Goal: Information Seeking & Learning: Learn about a topic

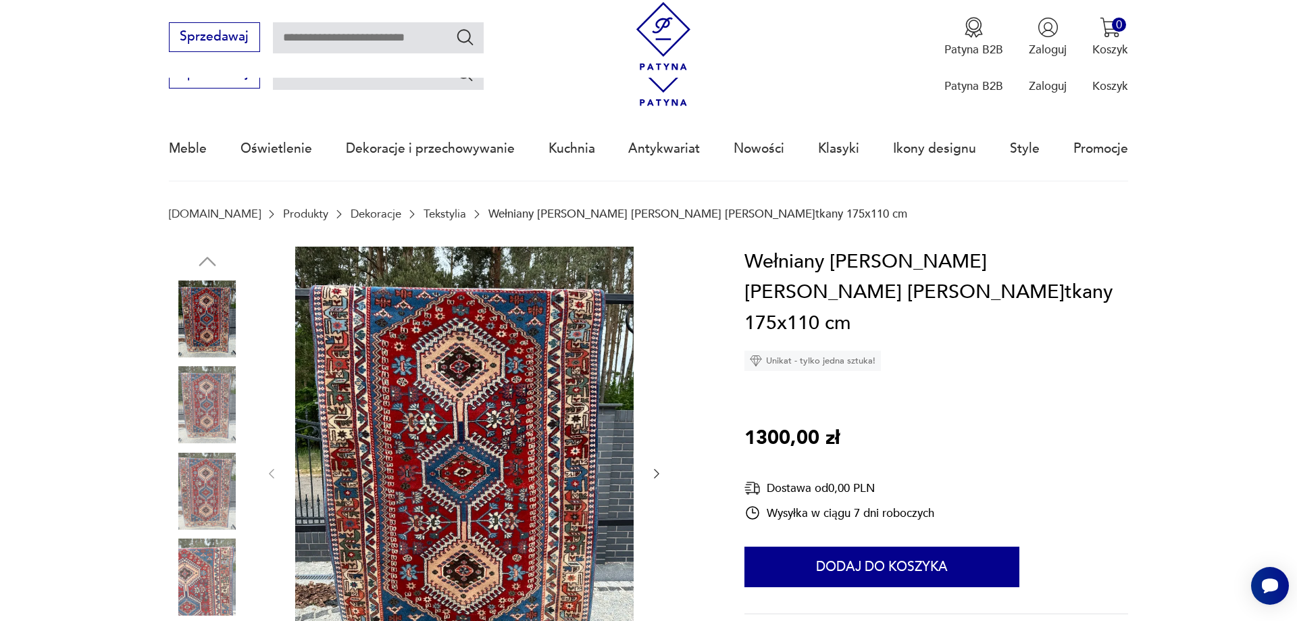
scroll to position [1235, 0]
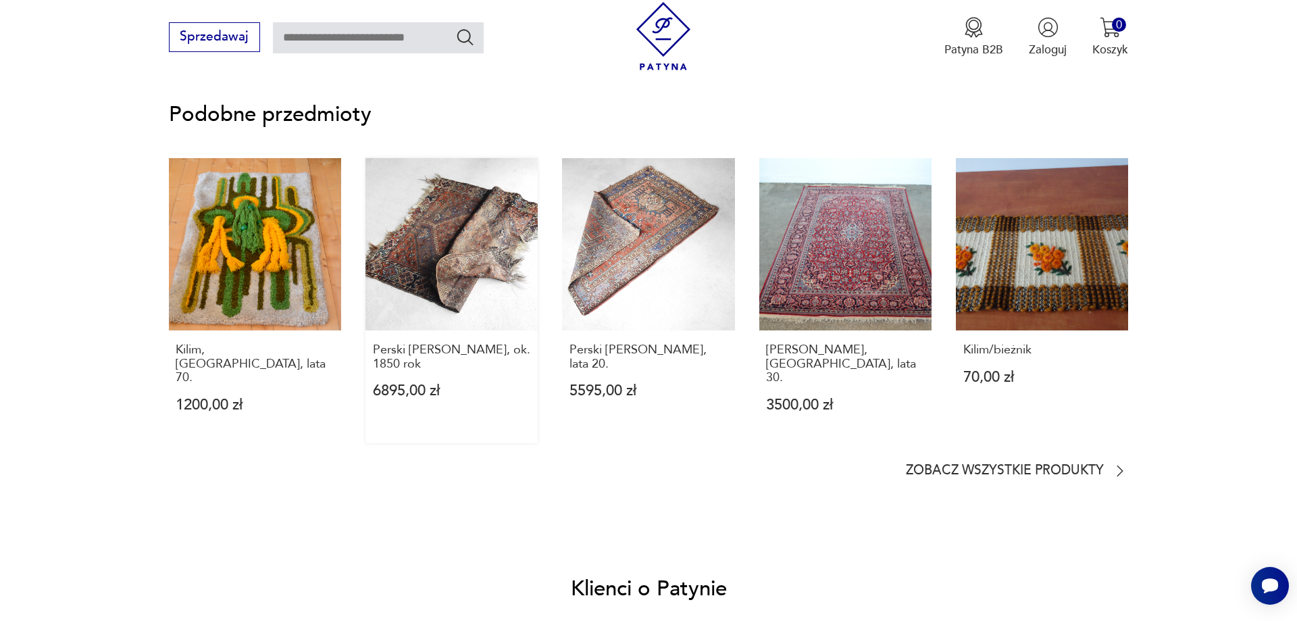
click at [444, 261] on link "Perski [PERSON_NAME], ok. 1850 rok 6895,00 zł" at bounding box center [451, 301] width 172 height 286
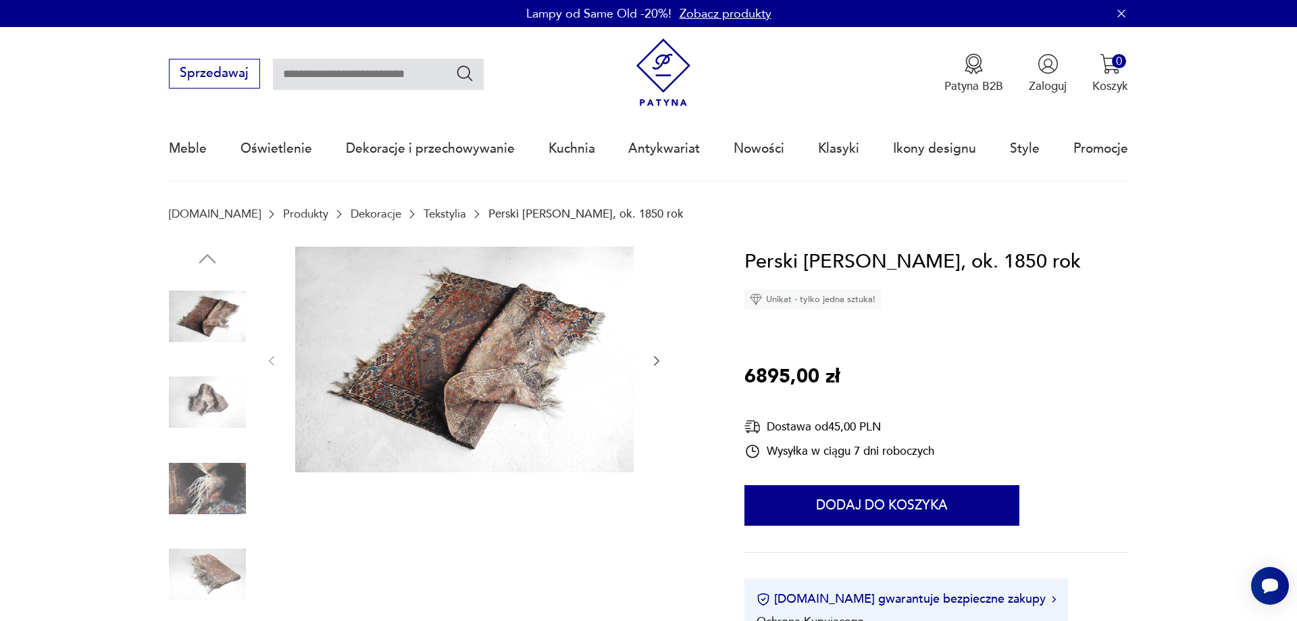
click at [653, 359] on icon "button" at bounding box center [657, 361] width 14 height 14
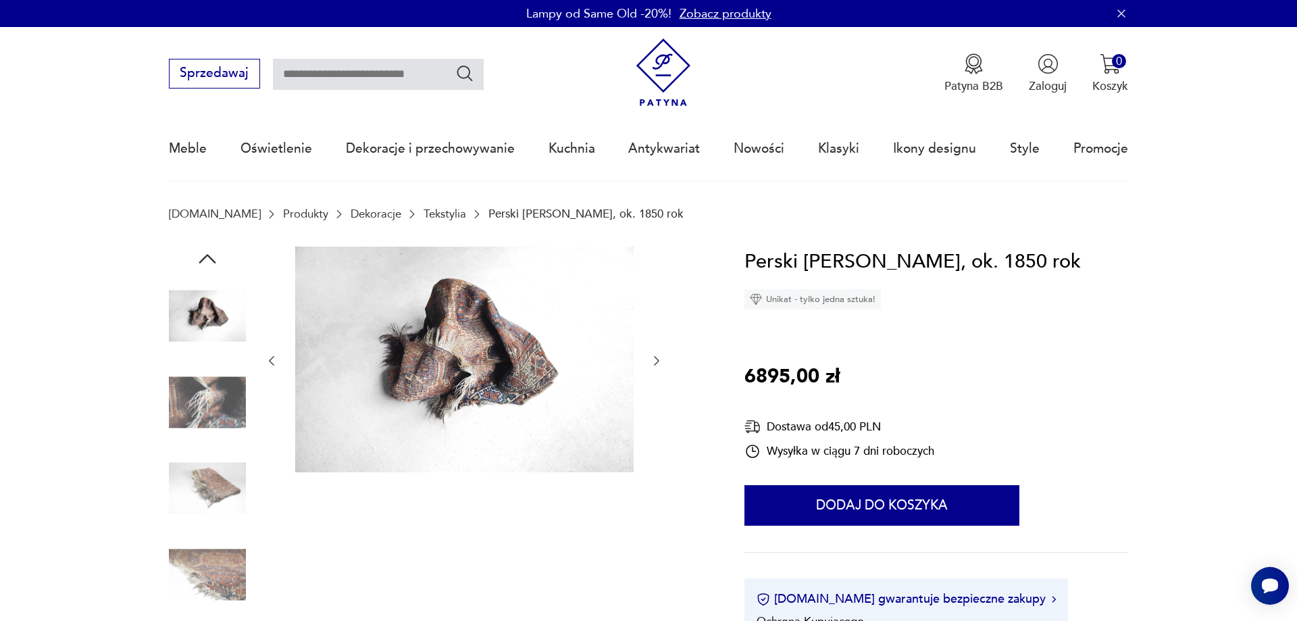
click at [653, 359] on icon "button" at bounding box center [657, 361] width 14 height 14
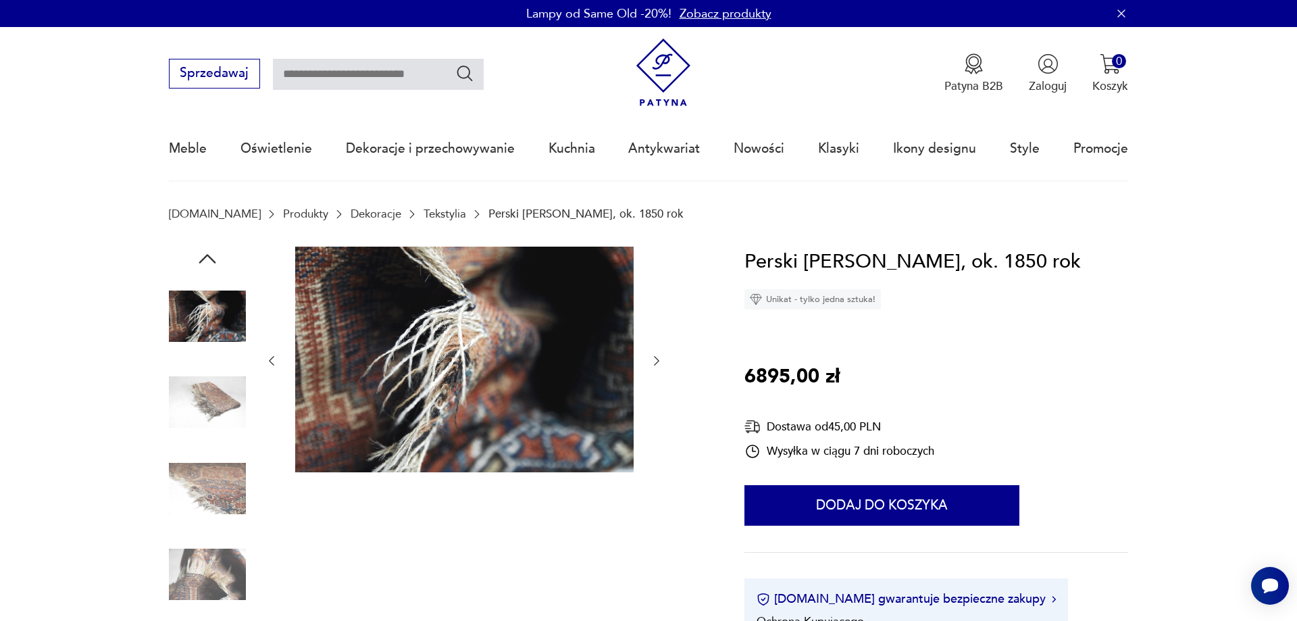
click at [653, 359] on icon "button" at bounding box center [657, 361] width 14 height 14
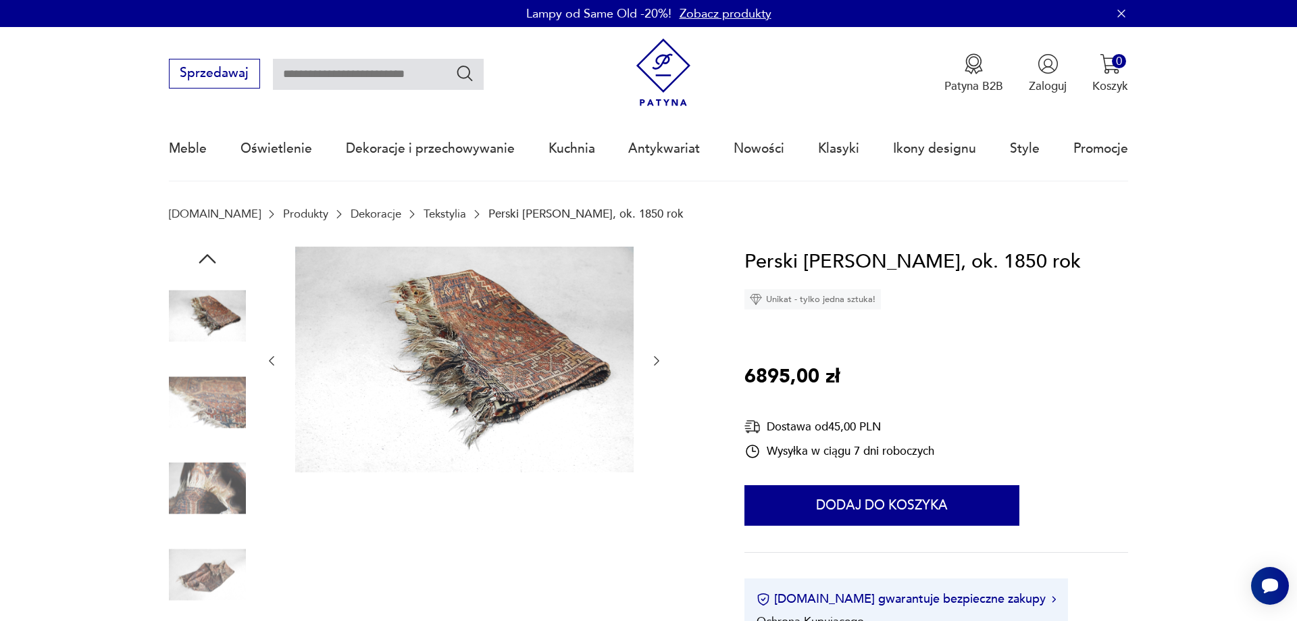
click at [653, 357] on icon "button" at bounding box center [657, 361] width 14 height 14
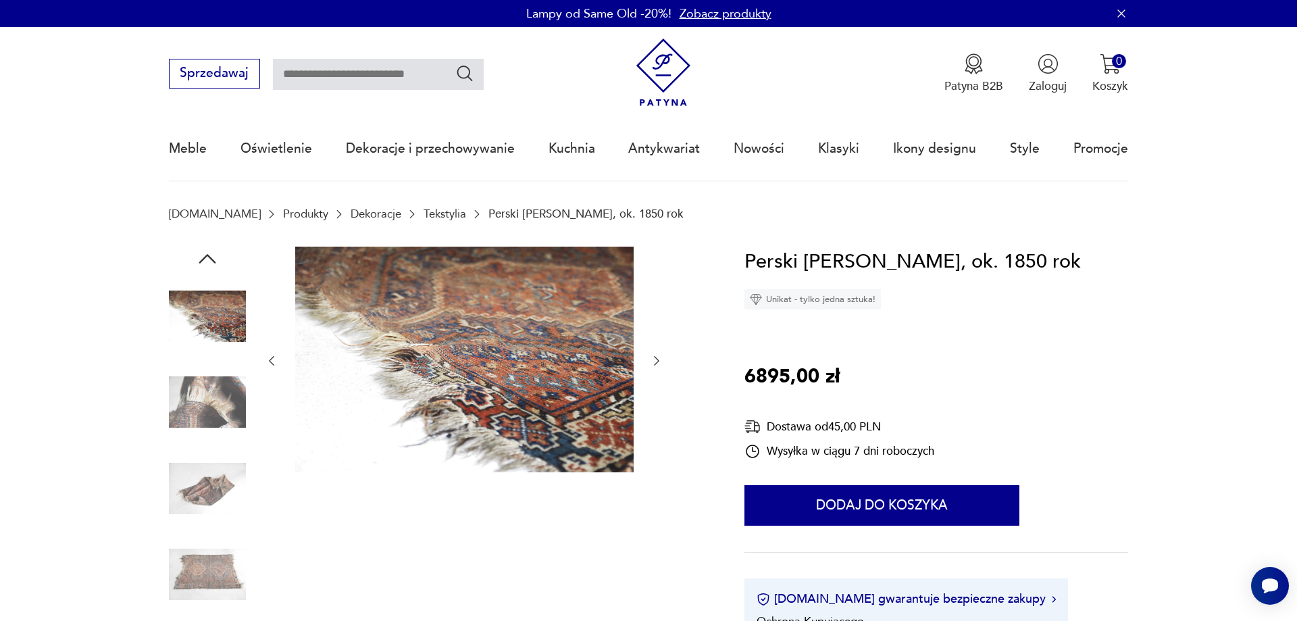
click at [653, 357] on icon "button" at bounding box center [657, 361] width 14 height 14
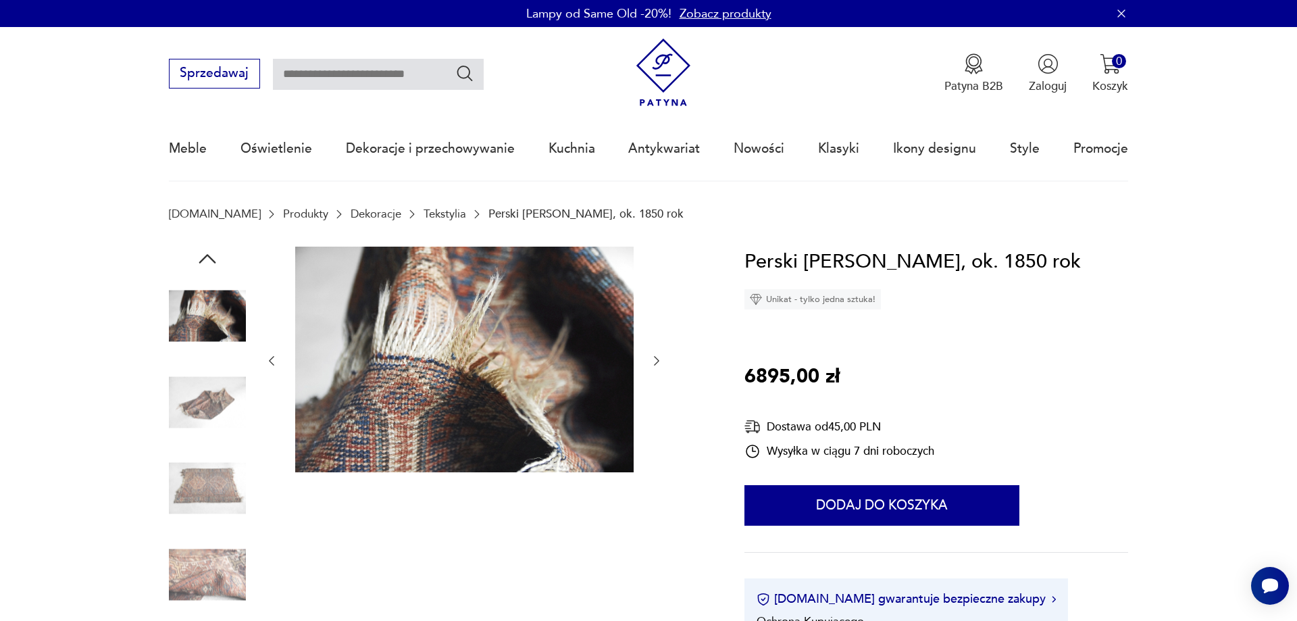
click at [653, 357] on icon "button" at bounding box center [657, 361] width 14 height 14
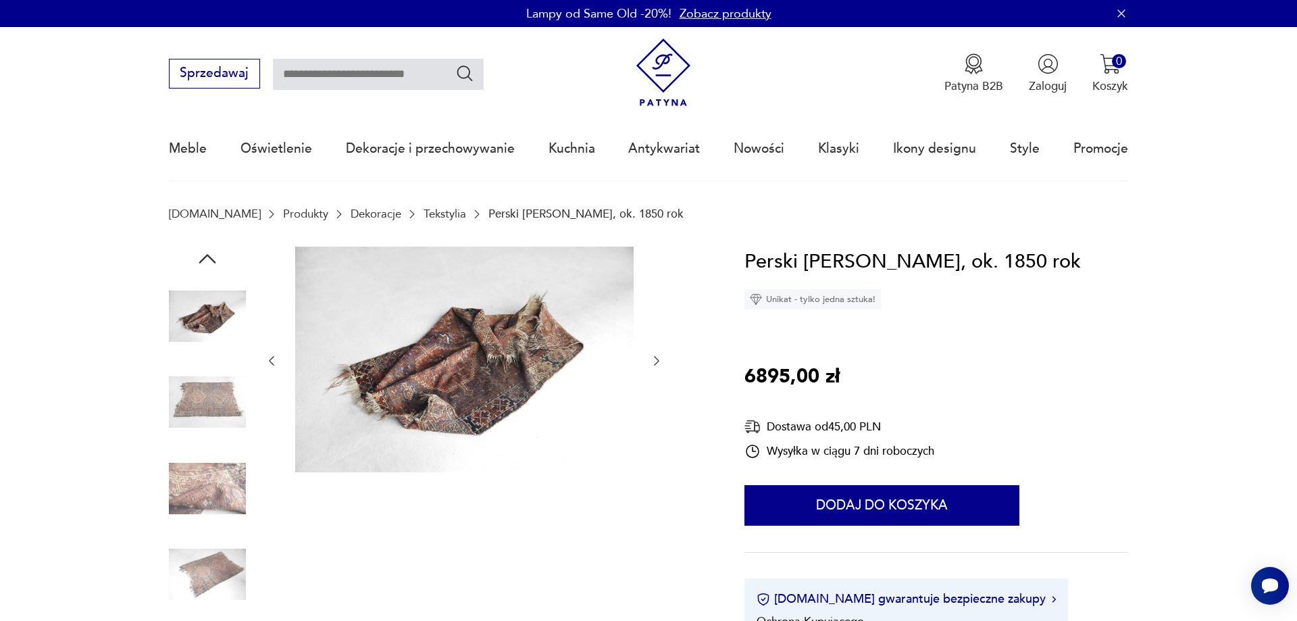
click at [653, 357] on icon "button" at bounding box center [657, 361] width 14 height 14
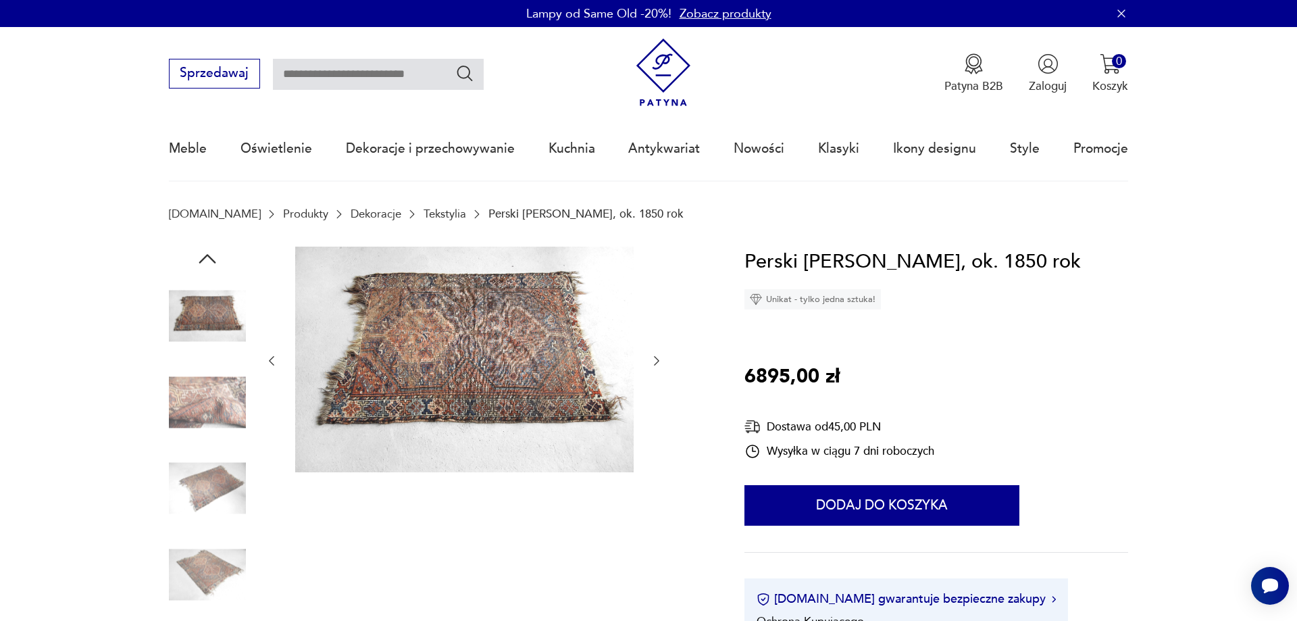
click at [650, 361] on icon "button" at bounding box center [657, 361] width 14 height 14
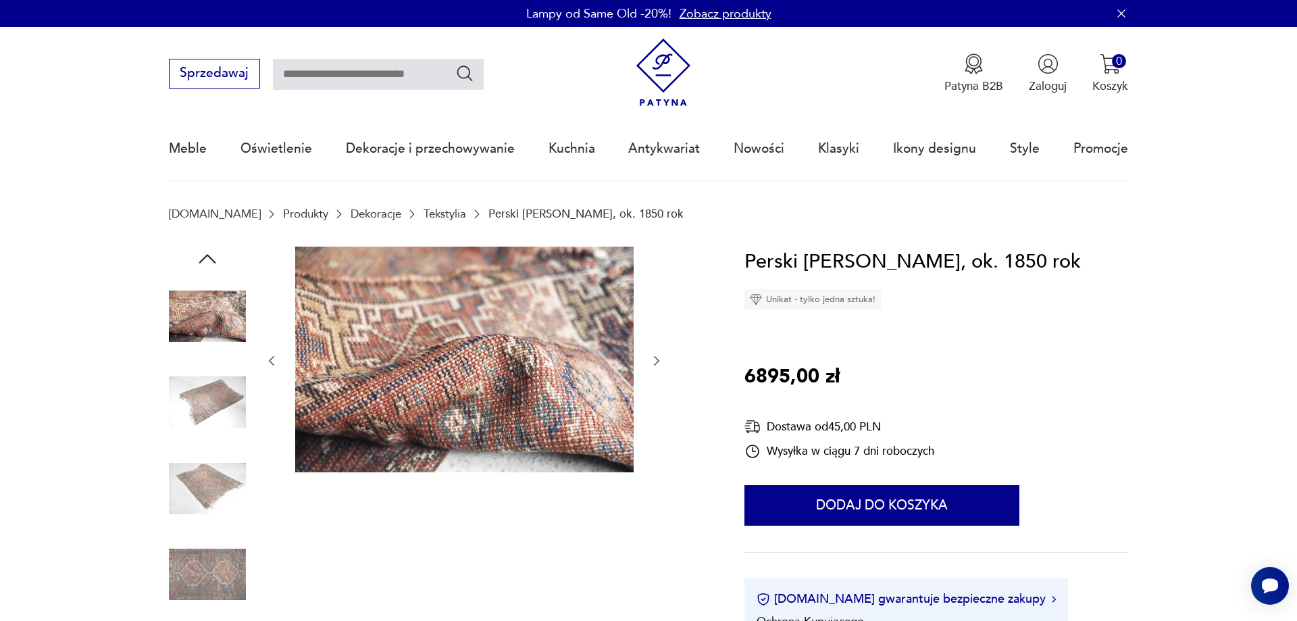
click at [650, 361] on icon "button" at bounding box center [657, 361] width 14 height 14
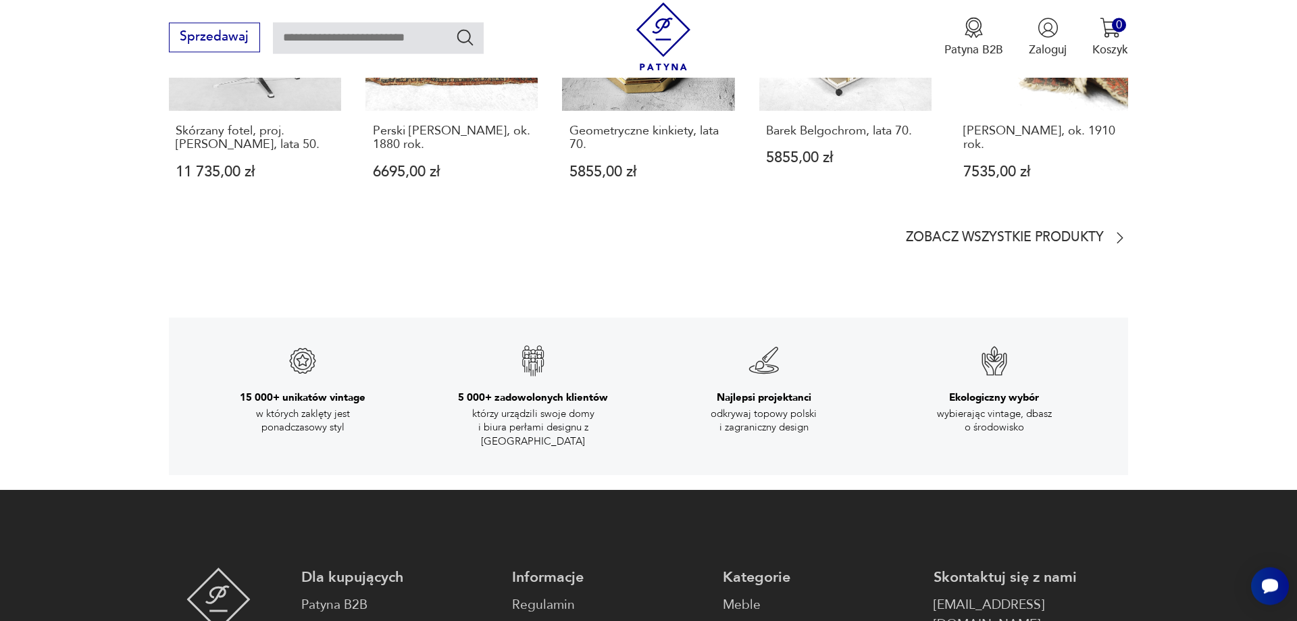
scroll to position [2273, 0]
